Goal: Task Accomplishment & Management: Manage account settings

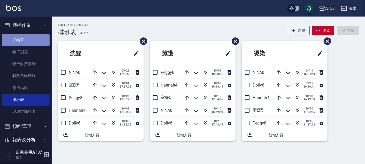
click at [39, 37] on link "打帳單" at bounding box center [26, 40] width 48 height 12
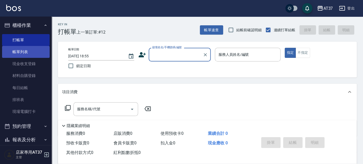
click at [26, 53] on link "帳單列表" at bounding box center [26, 52] width 48 height 12
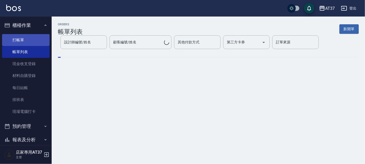
click at [29, 40] on link "打帳單" at bounding box center [26, 40] width 48 height 12
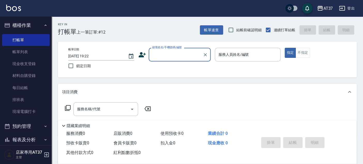
click at [143, 54] on icon at bounding box center [142, 54] width 7 height 5
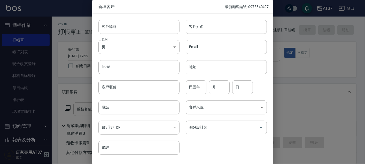
click at [160, 29] on input "客戶編號" at bounding box center [138, 27] width 81 height 14
type input "0911317942"
click at [199, 31] on input "客戶姓名" at bounding box center [226, 27] width 81 height 14
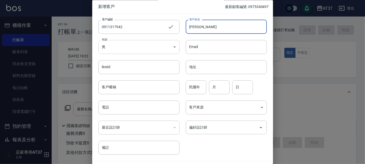
type input "劉美華"
click at [170, 48] on body "AT37 登出 櫃檯作業 打帳單 帳單列表 現金收支登錄 材料自購登錄 每日結帳 排班表 現場電腦打卡 預約管理 預約管理 單日預約紀錄 單週預約紀錄 報表及…" at bounding box center [182, 125] width 365 height 251
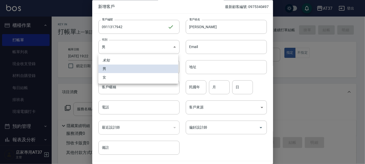
click at [110, 78] on li "女" at bounding box center [138, 77] width 80 height 9
type input "FEMALE"
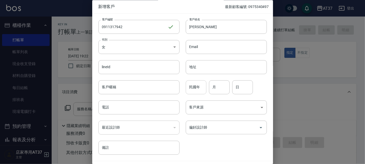
click at [200, 86] on input "民國年" at bounding box center [196, 87] width 21 height 14
type input "00"
click at [220, 82] on input "月" at bounding box center [219, 87] width 21 height 14
type input "08"
type input "26"
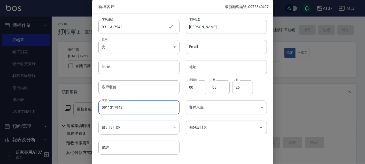
type input "0911317942"
click at [213, 108] on body "AT37 登出 櫃檯作業 打帳單 帳單列表 現金收支登錄 材料自購登錄 每日結帳 排班表 現場電腦打卡 預約管理 預約管理 單日預約紀錄 單週預約紀錄 報表及…" at bounding box center [182, 125] width 365 height 251
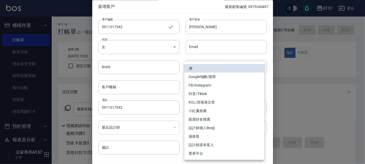
click at [215, 88] on li "FB/Instagram" at bounding box center [225, 85] width 80 height 9
type input "FB/Instagram"
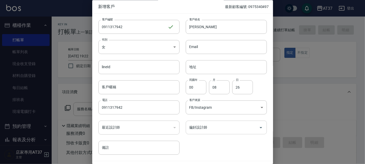
click at [225, 128] on input "偏好設計師" at bounding box center [222, 127] width 69 height 9
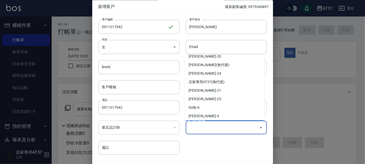
scroll to position [75, 0]
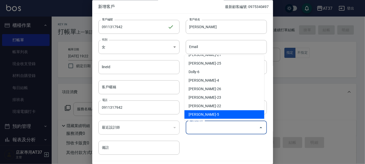
click at [216, 113] on li "廖室媛-5" at bounding box center [225, 114] width 80 height 9
type input "廖室媛"
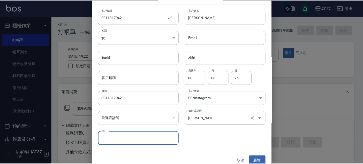
scroll to position [15, 0]
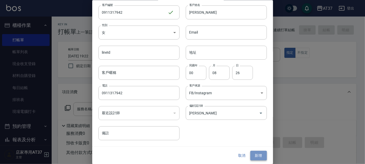
click at [257, 156] on button "新增" at bounding box center [258, 156] width 17 height 10
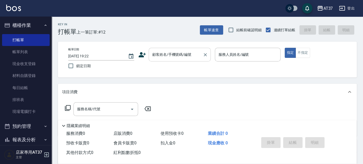
click at [192, 59] on div "顧客姓名/手機號碼/編號" at bounding box center [180, 55] width 62 height 14
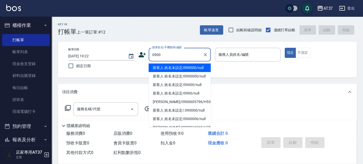
click at [188, 70] on li "新客人 姓名未設定/090000/null" at bounding box center [180, 68] width 62 height 9
type input "新客人 姓名未設定/090000/null"
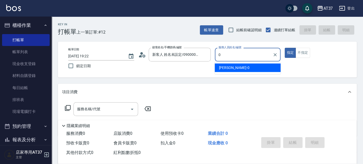
click at [243, 69] on div "NINA -0" at bounding box center [248, 68] width 66 height 9
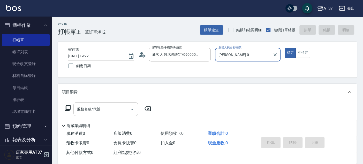
type input "NINA-0"
click at [110, 108] on input "服務名稱/代號" at bounding box center [102, 109] width 52 height 9
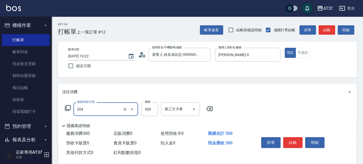
type input "A級洗+剪(204)"
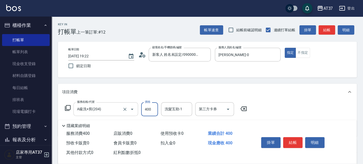
type input "400"
click at [302, 55] on button "不指定" at bounding box center [302, 53] width 14 height 10
click at [164, 105] on input "洗髮互助-1" at bounding box center [176, 109] width 26 height 9
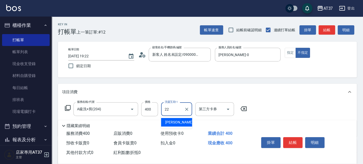
type input "[PERSON_NAME]-22"
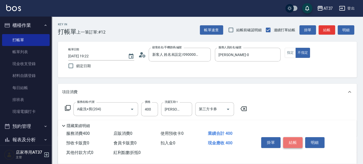
click at [288, 142] on button "結帳" at bounding box center [292, 142] width 19 height 11
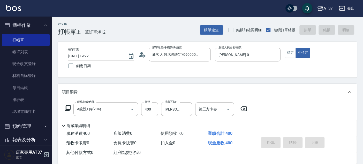
type input "2025/10/10 19:37"
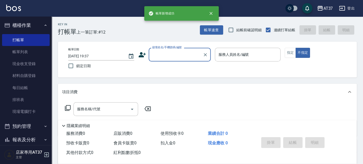
scroll to position [0, 0]
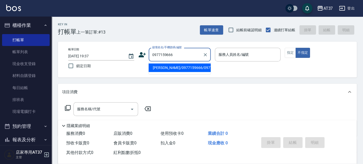
type input "夏漢昇/0977159666/0977159666"
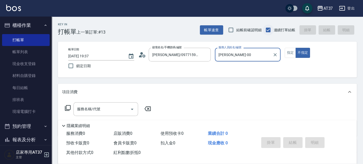
type input "NINA-0"
click at [93, 109] on div "服務名稱/代號 服務名稱/代號" at bounding box center [105, 109] width 65 height 14
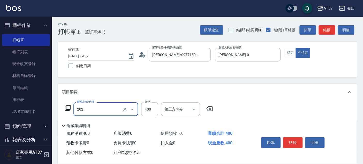
type input "A級單剪(202)"
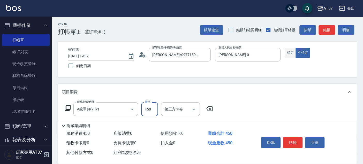
type input "450"
click at [287, 53] on button "指定" at bounding box center [290, 53] width 11 height 10
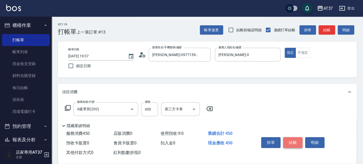
click at [295, 140] on button "結帳" at bounding box center [292, 142] width 19 height 11
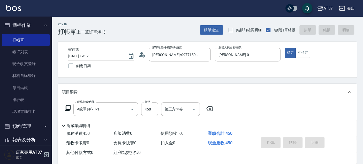
type input "2025/10/10 19:38"
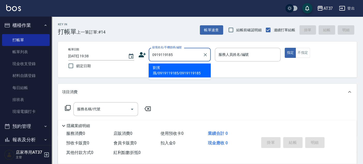
type input "劉濱鴈/0919119185/0919119185"
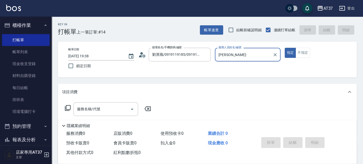
type input "NINA-0"
click at [95, 111] on div "服務名稱/代號 服務名稱/代號" at bounding box center [105, 109] width 65 height 14
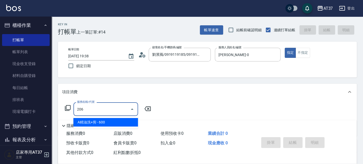
type input "A精油洗+剪(206)"
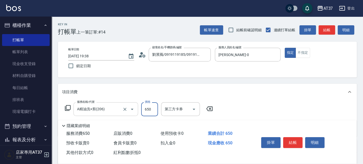
type input "650"
click at [294, 140] on button "結帳" at bounding box center [292, 142] width 19 height 11
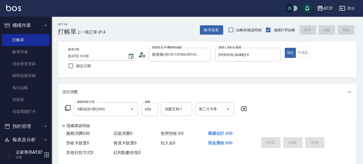
type input "2025/10/10 19:39"
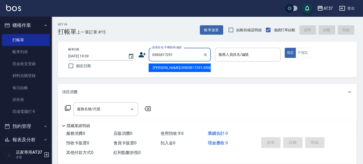
type input "林家賢/0983817291/0983817291"
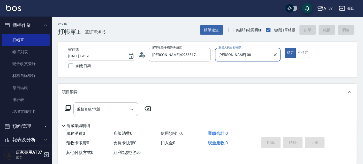
type input "NINA-0"
click at [101, 105] on input "服務名稱/代號" at bounding box center [102, 109] width 52 height 9
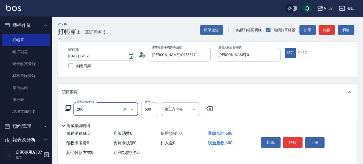
type input "A精油洗+剪(206)"
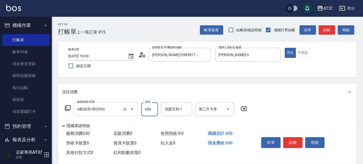
type input "650"
type input "[PERSON_NAME]-22"
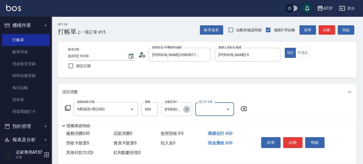
click at [185, 110] on icon "Clear" at bounding box center [186, 109] width 5 height 5
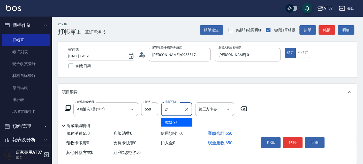
type input "微醺-21"
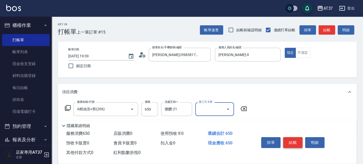
click at [293, 145] on button "結帳" at bounding box center [292, 142] width 19 height 11
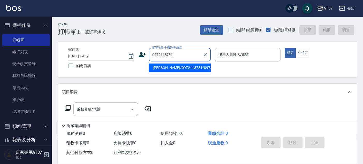
type input "何忠誌/0972118731/0972118731"
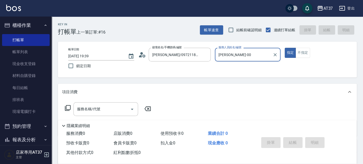
type input "NINA-0"
click at [67, 105] on icon at bounding box center [68, 108] width 6 height 6
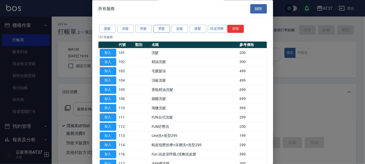
click at [164, 26] on button "燙髮" at bounding box center [162, 29] width 17 height 8
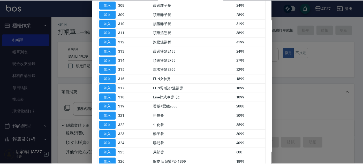
scroll to position [172, 0]
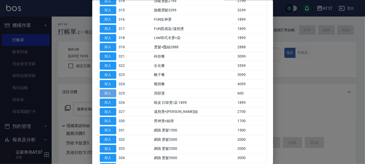
click at [111, 93] on button "加入" at bounding box center [108, 93] width 17 height 8
type input "局部燙(325)"
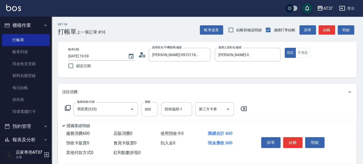
click at [148, 110] on input "600" at bounding box center [149, 109] width 17 height 14
type input "1000"
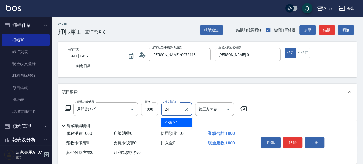
type input "小葉-24"
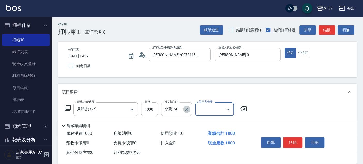
click at [188, 111] on icon "Clear" at bounding box center [186, 109] width 5 height 5
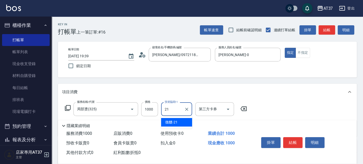
type input "微醺-21"
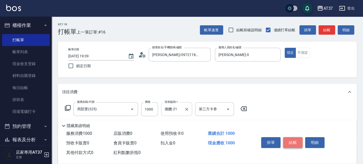
click at [297, 143] on button "結帳" at bounding box center [292, 142] width 19 height 11
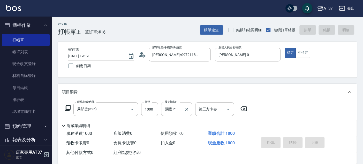
type input "2025/10/10 19:40"
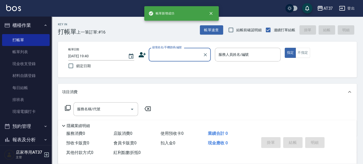
scroll to position [0, 0]
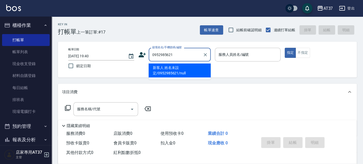
type input "新客人 姓名未設定/0952985621/null"
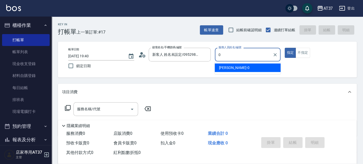
click at [257, 71] on div "NINA -0" at bounding box center [248, 68] width 66 height 9
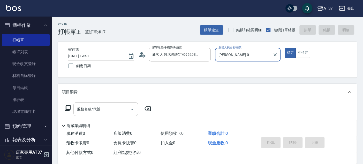
type input "NINA-0"
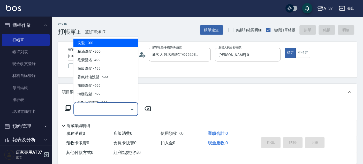
click at [109, 106] on input "服務名稱/代號" at bounding box center [102, 109] width 52 height 9
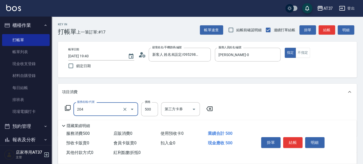
type input "A級洗+剪(204)"
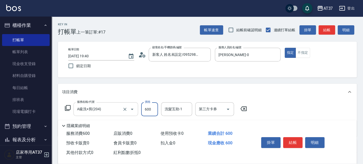
type input "600"
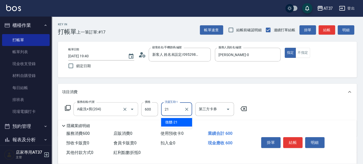
type input "微醺-21"
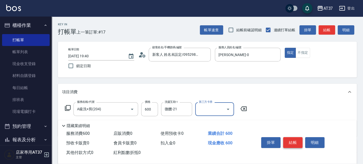
click at [289, 141] on button "結帳" at bounding box center [292, 142] width 19 height 11
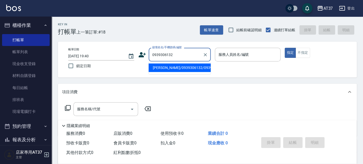
type input "趙德/0939306132/0939306132"
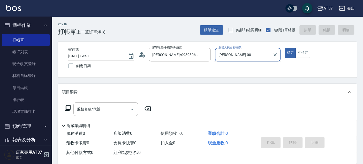
type input "NINA-0"
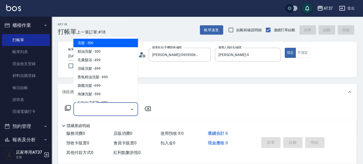
click at [81, 114] on input "服務名稱/代號" at bounding box center [102, 109] width 52 height 9
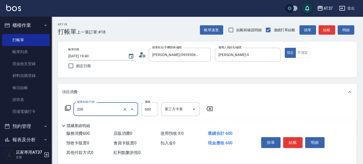
type input "A精油洗+剪(206)"
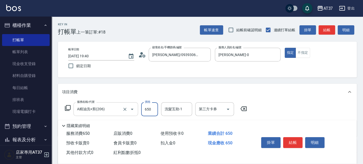
type input "650"
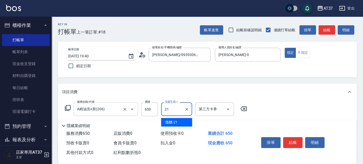
type input "微醺-21"
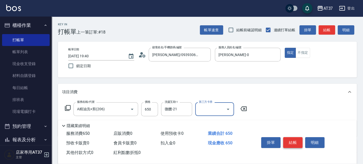
click at [294, 140] on button "結帳" at bounding box center [292, 142] width 19 height 11
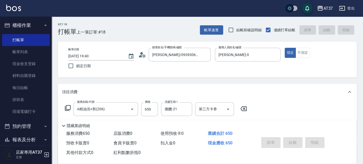
type input "2025/10/10 19:41"
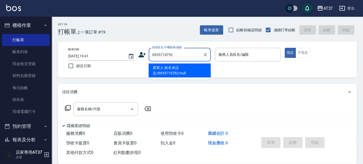
type input "新客人 姓名未設定/0935710752/null"
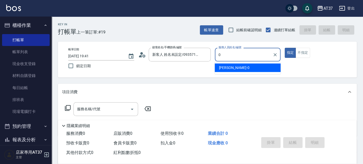
click at [237, 66] on div "NINA -0" at bounding box center [248, 68] width 66 height 9
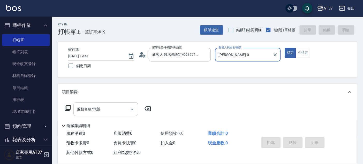
type input "NINA-0"
click at [101, 108] on input "服務名稱/代號" at bounding box center [102, 109] width 52 height 9
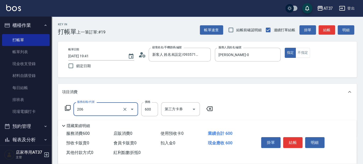
type input "A精油洗+剪(206)"
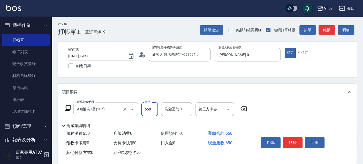
type input "650"
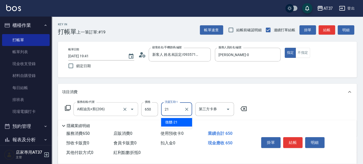
type input "微醺-21"
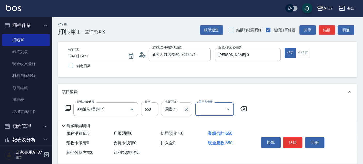
click at [187, 112] on button "Clear" at bounding box center [186, 109] width 7 height 7
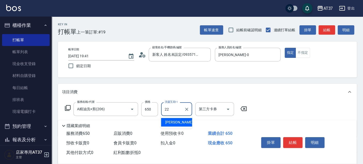
type input "[PERSON_NAME]-22"
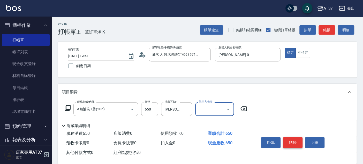
click at [294, 143] on button "結帳" at bounding box center [292, 142] width 19 height 11
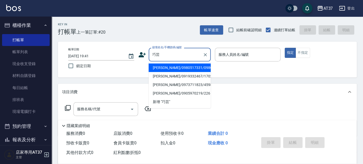
click at [206, 67] on li "洪巧芸/0980517331/0980517331" at bounding box center [180, 68] width 62 height 9
type input "洪巧芸/0980517331/0980517331"
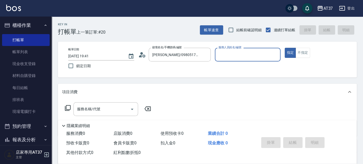
type input "NINA-0"
click at [67, 109] on icon at bounding box center [68, 108] width 6 height 6
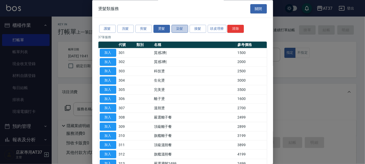
click at [187, 31] on button "染髮" at bounding box center [180, 29] width 17 height 8
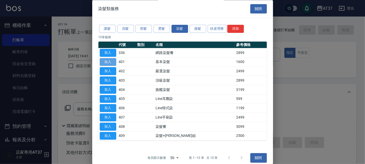
click at [108, 62] on button "加入" at bounding box center [108, 62] width 17 height 8
type input "基本染髮(401)"
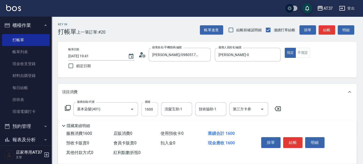
click at [154, 111] on input "1600" at bounding box center [149, 109] width 17 height 14
type input "3000"
click at [68, 108] on icon at bounding box center [68, 108] width 6 height 6
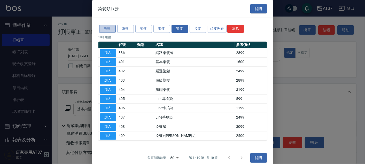
click at [112, 30] on button "護髮" at bounding box center [107, 29] width 17 height 8
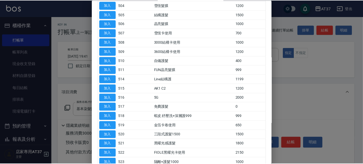
scroll to position [114, 0]
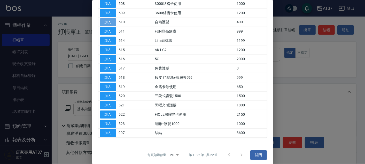
click at [110, 21] on button "加入" at bounding box center [108, 22] width 17 height 8
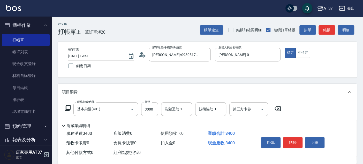
scroll to position [29, 0]
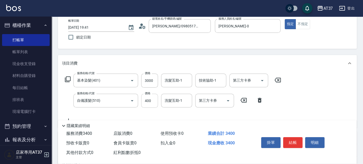
click at [154, 98] on input "400" at bounding box center [149, 101] width 17 height 14
type input "200"
click at [170, 83] on input "洗髮互助-1" at bounding box center [176, 80] width 26 height 9
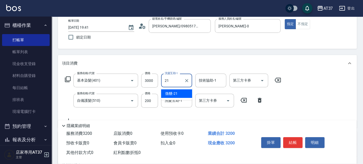
type input "微醺-21"
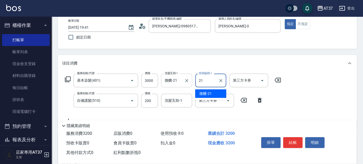
type input "微醺-21"
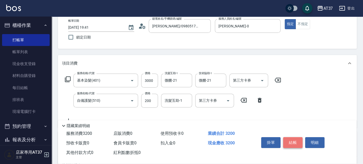
click at [294, 143] on button "結帳" at bounding box center [292, 142] width 19 height 11
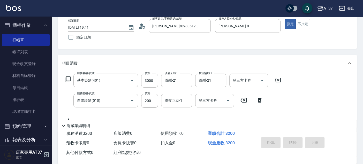
type input "2025/10/10 19:44"
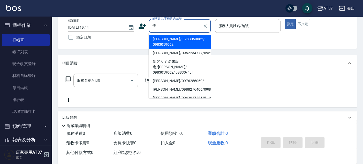
click at [190, 40] on li "張倩菱/ 0983059062/ 0983059062" at bounding box center [180, 42] width 62 height 14
type input "張倩菱/ 0983059062/ 0983059062"
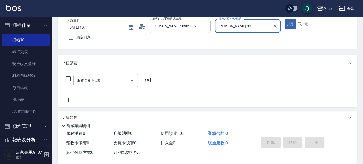
type input "NINA-0"
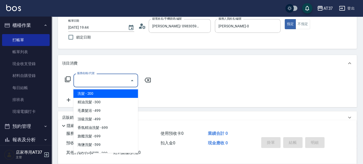
click at [91, 79] on div "服務名稱/代號 服務名稱/代號" at bounding box center [105, 81] width 65 height 14
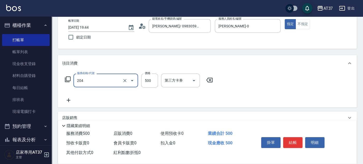
type input "A級洗+剪(204)"
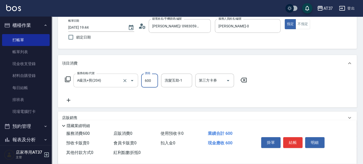
type input "600"
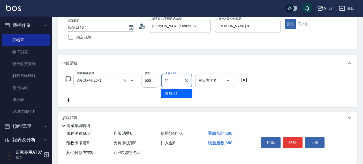
type input "微醺-21"
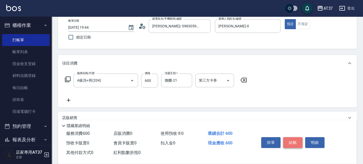
click at [286, 144] on button "結帳" at bounding box center [292, 142] width 19 height 11
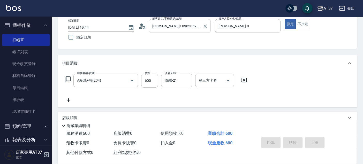
type input "2025/10/10 19:45"
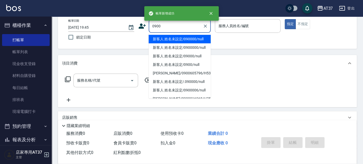
click at [173, 42] on li "新客人 姓名未設定/090000/null" at bounding box center [180, 39] width 62 height 9
type input "新客人 姓名未設定/090000/null"
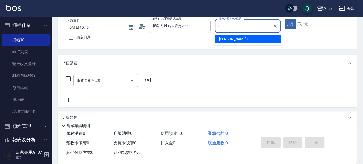
click at [216, 37] on div "NINA -0" at bounding box center [248, 39] width 66 height 9
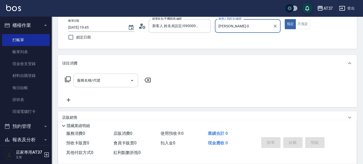
type input "NINA-0"
click at [109, 82] on input "服務名稱/代號" at bounding box center [102, 80] width 52 height 9
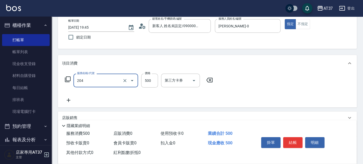
type input "A級洗+剪(204)"
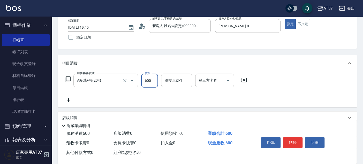
type input "600"
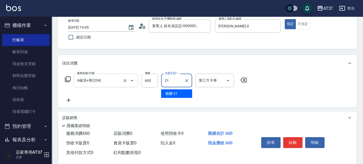
type input "微醺-21"
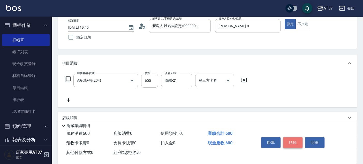
click at [297, 140] on button "結帳" at bounding box center [292, 142] width 19 height 11
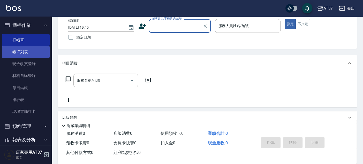
click at [16, 50] on link "帳單列表" at bounding box center [26, 52] width 48 height 12
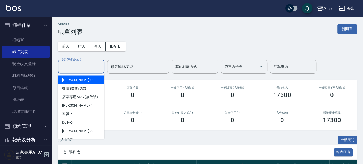
click at [92, 66] on input "設計師編號/姓名" at bounding box center [81, 66] width 42 height 9
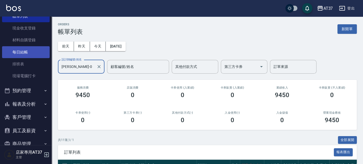
scroll to position [60, 0]
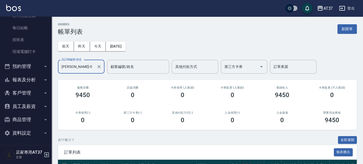
type input "NINA-0"
click at [33, 83] on button "報表及分析" at bounding box center [26, 79] width 48 height 13
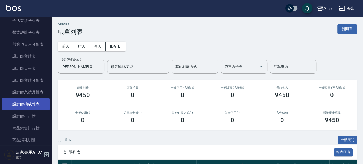
scroll to position [232, 0]
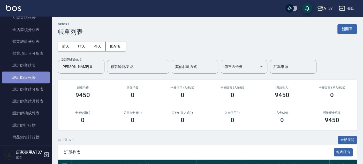
click at [39, 78] on link "設計師日報表" at bounding box center [26, 78] width 48 height 12
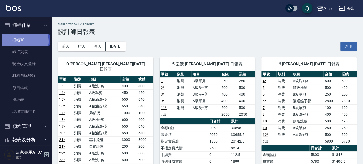
click at [23, 41] on link "打帳單" at bounding box center [26, 40] width 48 height 12
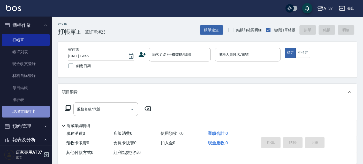
click at [29, 111] on link "現場電腦打卡" at bounding box center [26, 112] width 48 height 12
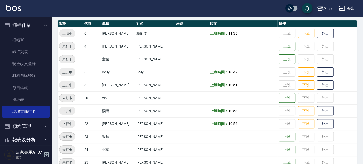
scroll to position [57, 0]
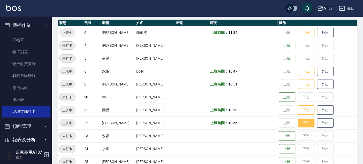
click at [298, 121] on button "下班" at bounding box center [306, 123] width 17 height 9
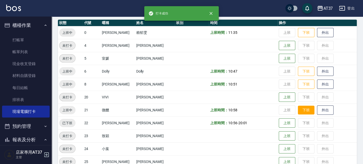
click at [301, 107] on button "下班" at bounding box center [306, 110] width 17 height 9
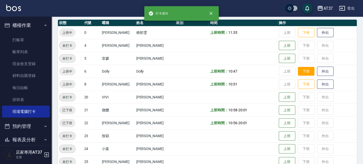
click at [304, 74] on button "下班" at bounding box center [306, 71] width 17 height 9
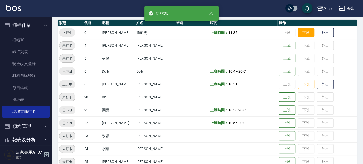
click at [302, 33] on button "下班" at bounding box center [306, 32] width 17 height 9
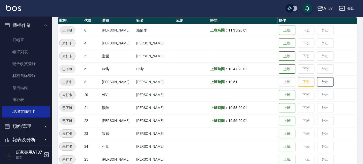
scroll to position [72, 0]
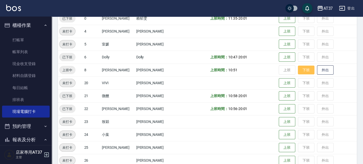
click at [302, 69] on button "下班" at bounding box center [306, 70] width 17 height 9
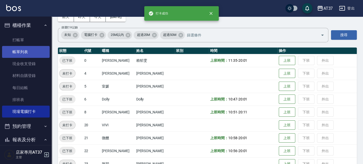
scroll to position [0, 0]
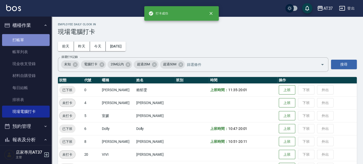
click at [26, 37] on link "打帳單" at bounding box center [26, 40] width 48 height 12
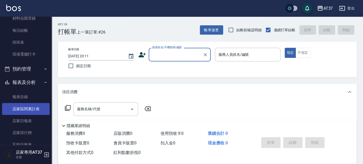
scroll to position [86, 0]
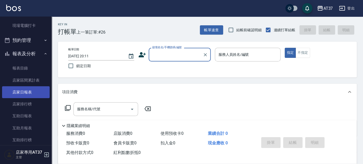
click at [29, 91] on link "店家日報表" at bounding box center [26, 92] width 48 height 12
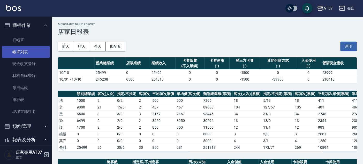
click at [37, 51] on link "帳單列表" at bounding box center [26, 52] width 48 height 12
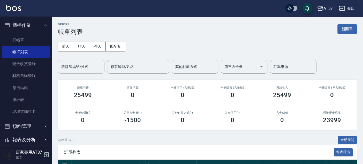
click at [74, 68] on input "設計師編號/姓名" at bounding box center [81, 66] width 42 height 9
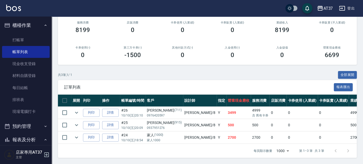
scroll to position [68, 0]
type input "Peggy-8"
click at [113, 109] on link "詳情" at bounding box center [110, 113] width 17 height 8
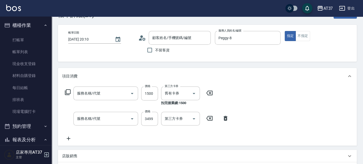
type input "2025/10/10 20:10"
type input "Peggy-8"
type input "結構護髮(505)"
type input "基本染髮(401)"
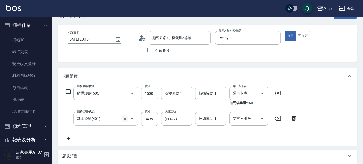
scroll to position [29, 0]
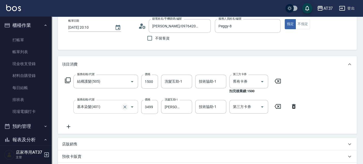
type input "詹唯伶/0976420597/711"
click at [124, 80] on icon "Clear" at bounding box center [124, 81] width 3 height 3
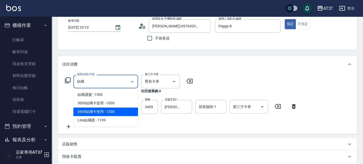
click at [103, 110] on span "3600結構卡使用 - 1200" at bounding box center [105, 112] width 65 height 9
type input "3600結構卡使用(509)"
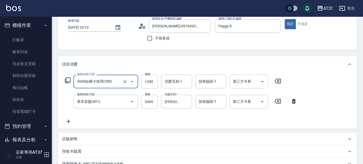
type input "3600結構卡使用(509)"
click at [252, 83] on input "第三方卡券" at bounding box center [245, 81] width 26 height 9
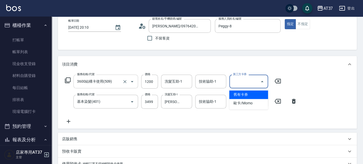
click at [251, 93] on span "舊有卡券" at bounding box center [248, 94] width 39 height 9
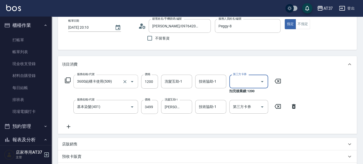
type input "舊有卡券"
click at [261, 126] on div "服務名稱/代號 3600結構卡使用(509) 服務名稱/代號 價格 1200 價格 洗髮互助-1 洗髮互助-1 技術協助-1 技術協助-1 第三方卡券 舊有卡…" at bounding box center [181, 102] width 238 height 55
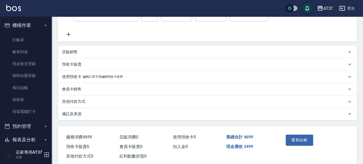
scroll to position [132, 0]
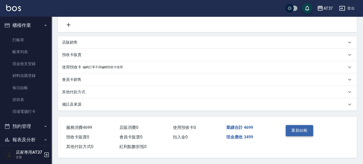
click at [306, 131] on button "重新結帳" at bounding box center [299, 130] width 27 height 11
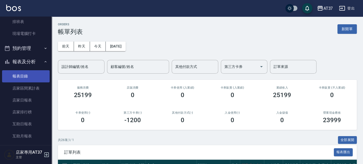
scroll to position [86, 0]
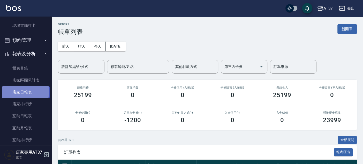
click at [25, 92] on link "店家日報表" at bounding box center [26, 92] width 48 height 12
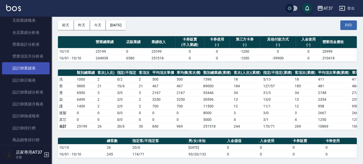
scroll to position [258, 0]
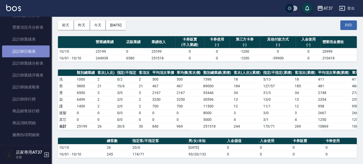
click at [31, 51] on link "設計師日報表" at bounding box center [26, 51] width 48 height 12
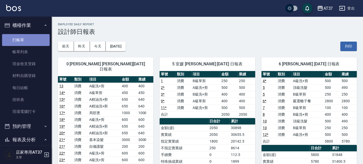
click at [32, 41] on link "打帳單" at bounding box center [26, 40] width 48 height 12
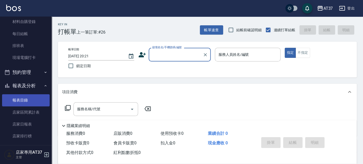
scroll to position [57, 0]
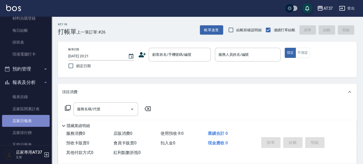
click at [35, 120] on link "店家日報表" at bounding box center [26, 121] width 48 height 12
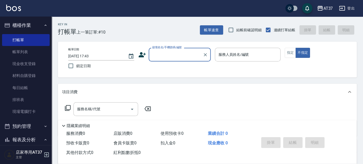
click at [157, 51] on input "顧客姓名/手機號碼/編號" at bounding box center [176, 54] width 50 height 9
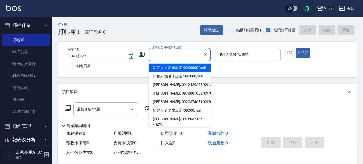
click at [170, 72] on li "新客人 姓名未設定/0900000/null" at bounding box center [180, 68] width 62 height 9
type input "新客人 姓名未設定/0900000/null"
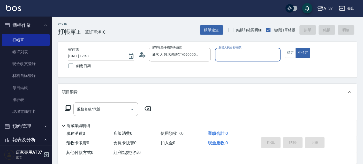
click at [225, 56] on input "服務人員姓名/編號" at bounding box center [247, 54] width 61 height 9
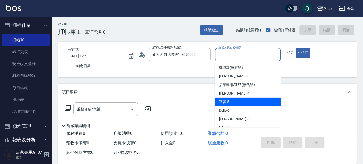
click at [243, 100] on div "室媛 -5" at bounding box center [248, 102] width 66 height 9
type input "室媛-5"
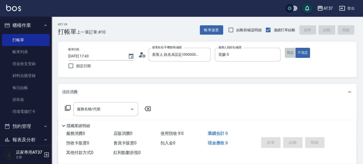
click at [290, 51] on button "指定" at bounding box center [290, 53] width 11 height 10
click at [108, 109] on input "服務名稱/代號" at bounding box center [102, 109] width 52 height 9
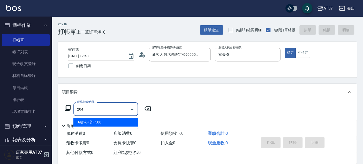
type input "A級洗+剪(204)"
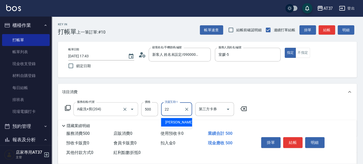
type input "[PERSON_NAME]-22"
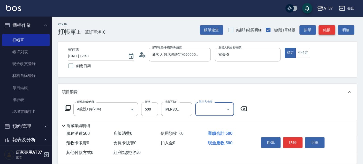
click at [325, 31] on button "結帳" at bounding box center [326, 30] width 17 height 10
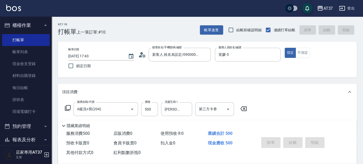
type input "[DATE] 18:30"
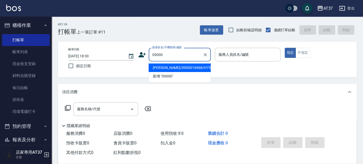
type input "[PERSON_NAME]/0900016968/H759"
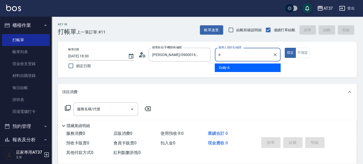
type input "6"
type button "true"
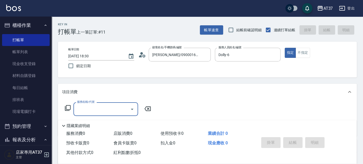
type input "[PERSON_NAME]-4"
type input "新客人 姓名未設定/09000/null"
click at [277, 55] on icon "Clear" at bounding box center [274, 54] width 5 height 5
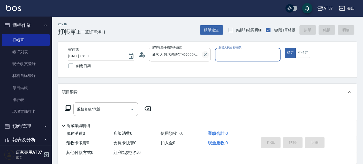
click at [207, 57] on icon "Clear" at bounding box center [205, 54] width 5 height 5
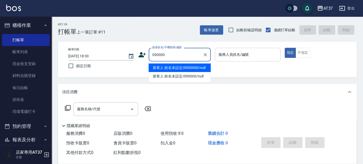
type input "新客人 姓名未設定/0900000/null"
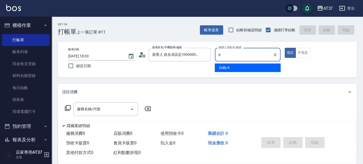
type input "Dolly-6"
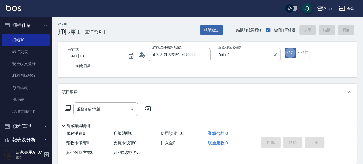
type input "新客人 姓名未設定/090000/null"
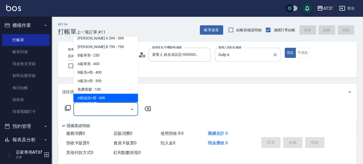
scroll to position [129, 0]
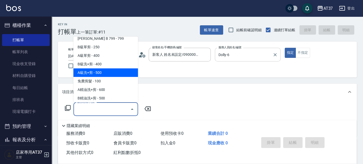
type input "A級洗+剪(204)"
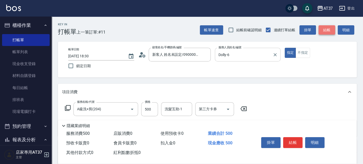
click at [333, 27] on button "結帳" at bounding box center [326, 30] width 17 height 10
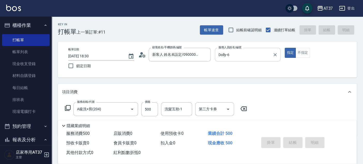
type input "[DATE] 18:52"
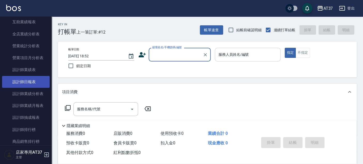
scroll to position [230, 0]
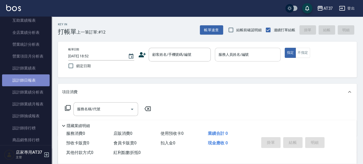
click at [32, 79] on link "設計師日報表" at bounding box center [26, 80] width 48 height 12
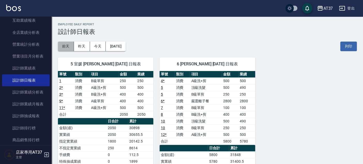
click at [73, 47] on button "前天" at bounding box center [66, 47] width 16 height 10
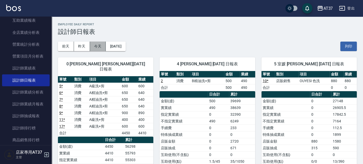
click at [97, 46] on button "今天" at bounding box center [98, 47] width 16 height 10
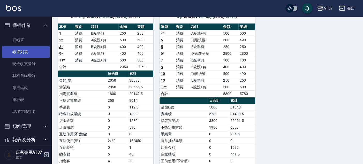
click at [30, 50] on link "帳單列表" at bounding box center [26, 52] width 48 height 12
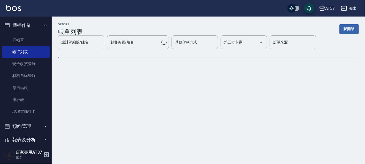
click at [98, 44] on input "設計師編號/姓名" at bounding box center [81, 42] width 42 height 9
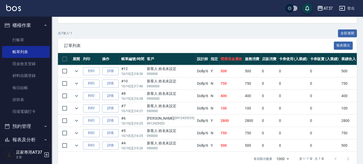
scroll to position [118, 0]
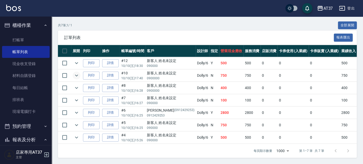
type input "Dolly-6"
click at [76, 72] on icon "expand row" at bounding box center [76, 75] width 6 height 6
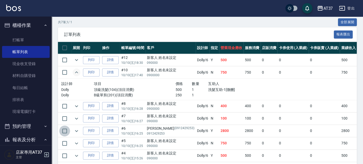
click at [63, 131] on input "checkbox" at bounding box center [64, 131] width 11 height 11
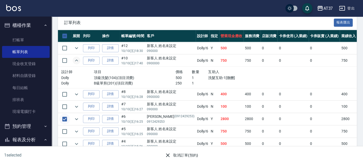
scroll to position [139, 0]
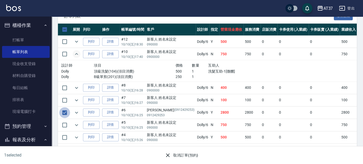
click at [65, 110] on input "checkbox" at bounding box center [64, 112] width 11 height 11
checkbox input "false"
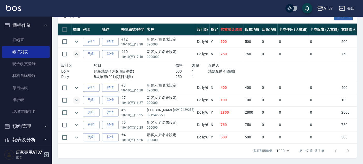
click at [77, 97] on icon "expand row" at bounding box center [76, 100] width 6 height 6
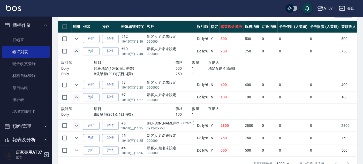
click at [77, 124] on icon "expand row" at bounding box center [76, 126] width 6 height 6
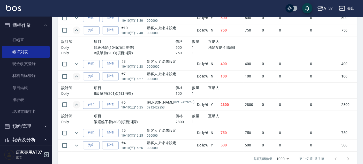
scroll to position [171, 0]
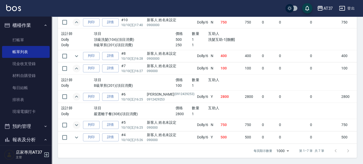
click at [76, 122] on icon "expand row" at bounding box center [76, 125] width 6 height 6
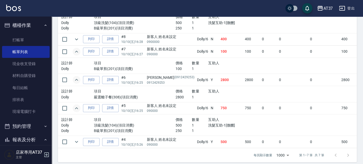
scroll to position [192, 0]
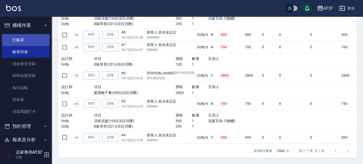
click at [26, 40] on link "打帳單" at bounding box center [26, 40] width 48 height 12
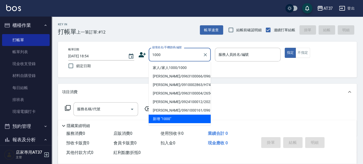
click at [186, 66] on li "家人/家人1000/1000" at bounding box center [180, 68] width 62 height 9
type input "家人/家人1000/1000"
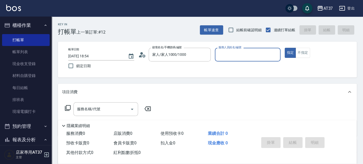
type input "Peggy-8"
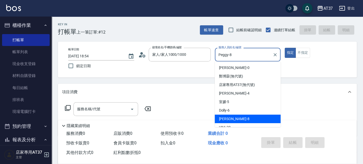
click at [221, 58] on input "Peggy-8" at bounding box center [243, 54] width 53 height 9
click at [239, 118] on div "Peggy -8" at bounding box center [248, 119] width 66 height 9
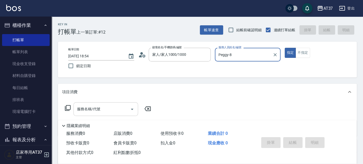
click at [100, 104] on div "服務名稱/代號" at bounding box center [105, 109] width 65 height 14
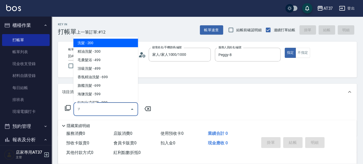
type input "子"
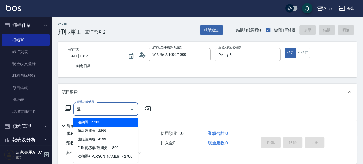
click at [111, 124] on span "溫朔燙 - 2700" at bounding box center [105, 122] width 65 height 9
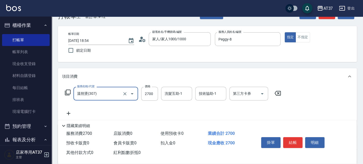
scroll to position [29, 0]
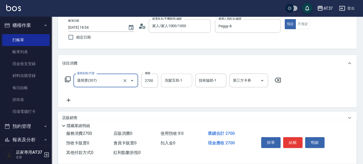
type input "溫朔燙(307)"
click at [185, 83] on input "洗髮互助-1" at bounding box center [176, 80] width 26 height 9
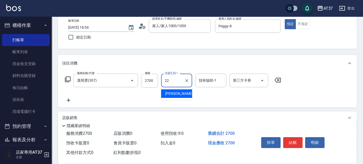
type input "[PERSON_NAME]-22"
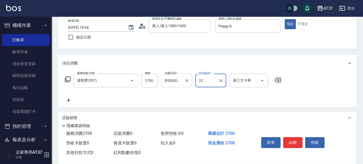
type input "[PERSON_NAME]-22"
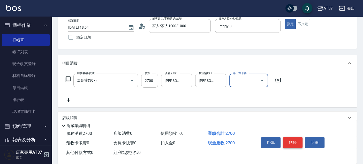
click at [287, 141] on button "結帳" at bounding box center [292, 142] width 19 height 11
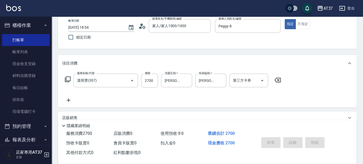
type input "2025/10/10 20:09"
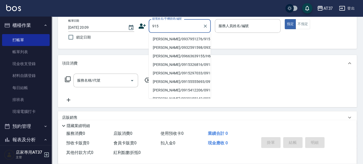
click at [173, 38] on li "陳偉呈/0937951276/915" at bounding box center [180, 39] width 62 height 9
type input "陳偉呈/0937951276/915"
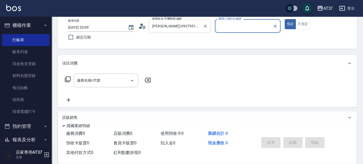
type input "Peggy-8"
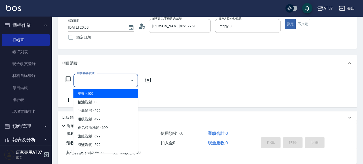
click at [105, 81] on input "服務名稱/代號" at bounding box center [102, 80] width 52 height 9
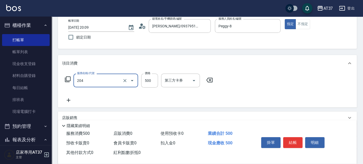
type input "A級洗+剪(204)"
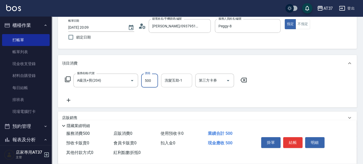
click at [173, 79] on div "洗髮互助-1 洗髮互助-1" at bounding box center [176, 81] width 31 height 14
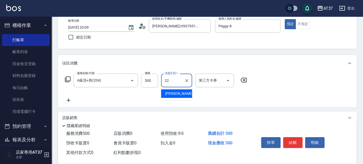
type input "[PERSON_NAME]-22"
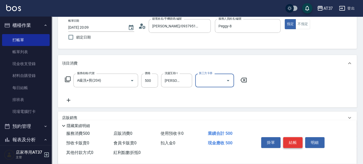
click at [297, 137] on button "結帳" at bounding box center [292, 142] width 19 height 11
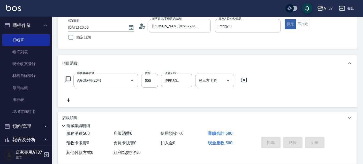
type input "2025/10/10 20:10"
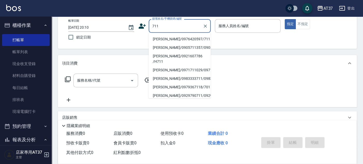
click at [178, 36] on li "詹唯伶/0976420597/711" at bounding box center [180, 39] width 62 height 9
type input "詹唯伶/0976420597/711"
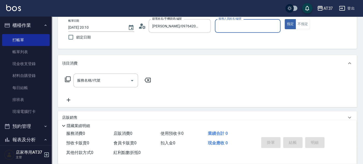
type input "Peggy-8"
click at [105, 79] on input "服務名稱/代號" at bounding box center [102, 80] width 52 height 9
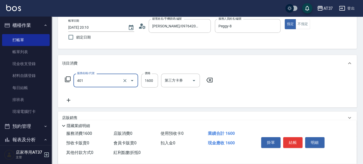
type input "基本染髮(401)"
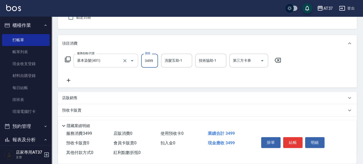
scroll to position [57, 0]
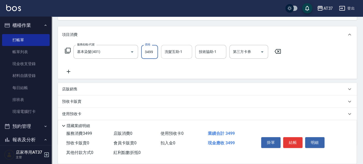
type input "3499"
click at [175, 52] on div "洗髮互助-1 洗髮互助-1" at bounding box center [176, 52] width 31 height 14
type input "[PERSON_NAME]-22"
click at [71, 70] on icon at bounding box center [68, 71] width 13 height 6
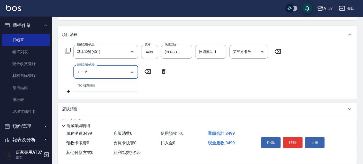
type input "屆"
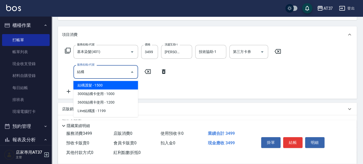
click at [88, 83] on span "結構護髮 - 1500" at bounding box center [105, 85] width 65 height 9
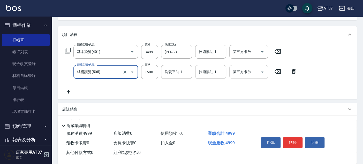
type input "結構護髮(505)"
click at [240, 72] on div "第三方卡券 第三方卡券" at bounding box center [248, 72] width 39 height 14
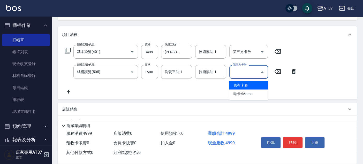
click at [252, 84] on span "舊有卡券" at bounding box center [248, 85] width 39 height 9
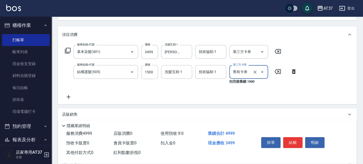
type input "舊有卡券"
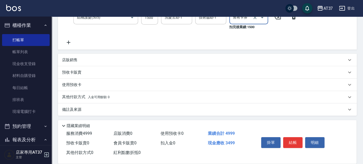
scroll to position [112, 0]
click at [295, 137] on button "結帳" at bounding box center [292, 142] width 19 height 11
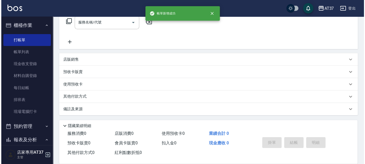
scroll to position [0, 0]
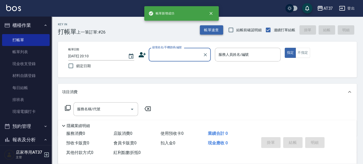
click at [218, 27] on button "帳單速查" at bounding box center [211, 30] width 23 height 10
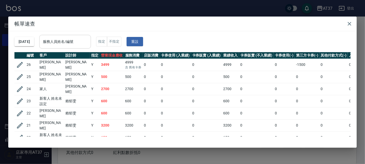
click at [84, 43] on input "服務人員姓名/編號" at bounding box center [65, 41] width 47 height 9
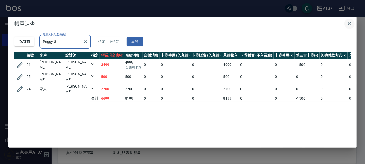
type input "Peggy-8"
click at [354, 24] on button "button" at bounding box center [350, 24] width 10 height 10
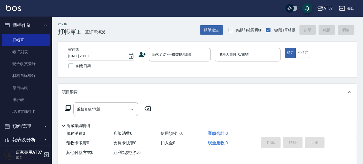
drag, startPoint x: 25, startPoint y: 96, endPoint x: 176, endPoint y: 62, distance: 154.7
click at [25, 96] on link "排班表" at bounding box center [26, 100] width 48 height 12
